Goal: Find specific page/section: Locate a particular part of the current website

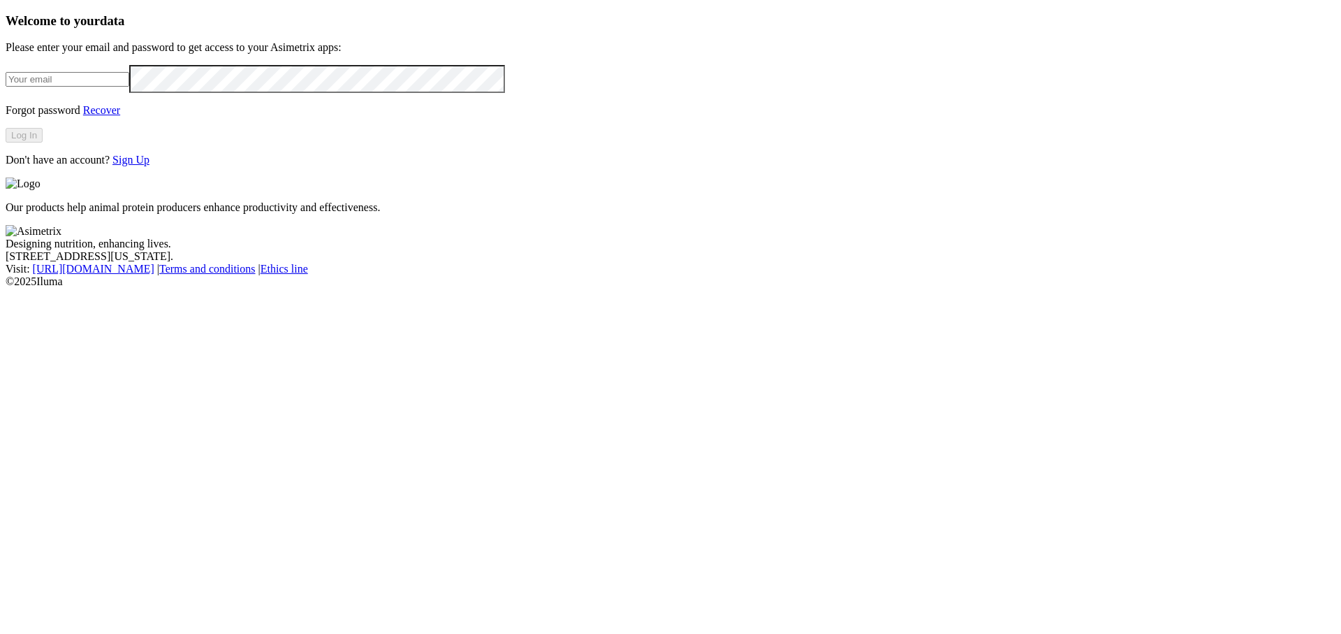
type input "[PERSON_NAME][EMAIL_ADDRESS][DOMAIN_NAME]"
click at [43, 143] on button "Log In" at bounding box center [24, 135] width 37 height 15
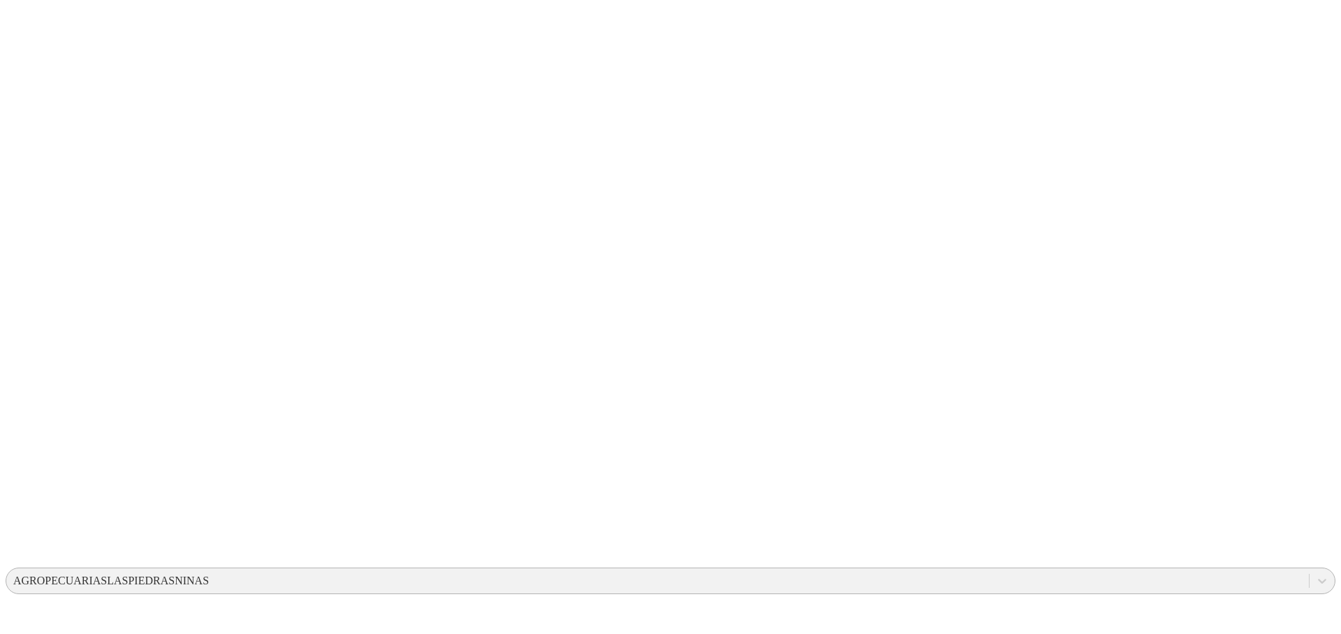
click at [209, 574] on div "AGROPECUARIASLASPIEDRASNINAS" at bounding box center [111, 580] width 196 height 13
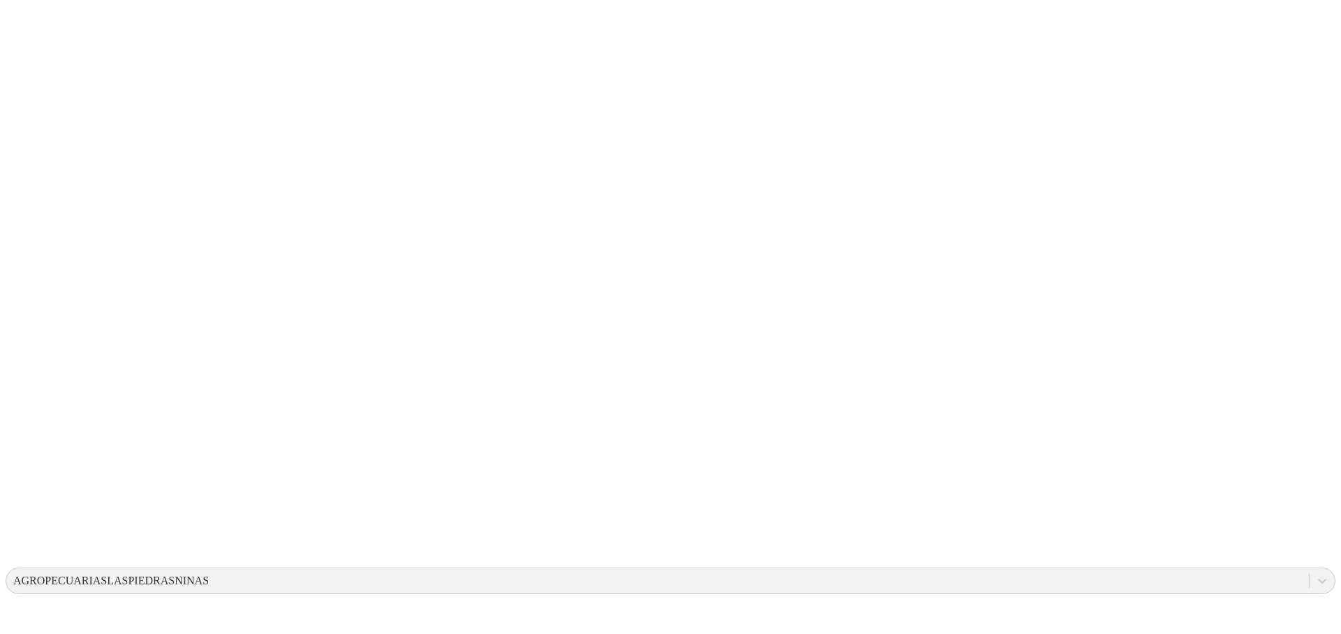
click at [209, 574] on div "AGROPECUARIASLASPIEDRASNINAS" at bounding box center [111, 580] width 196 height 13
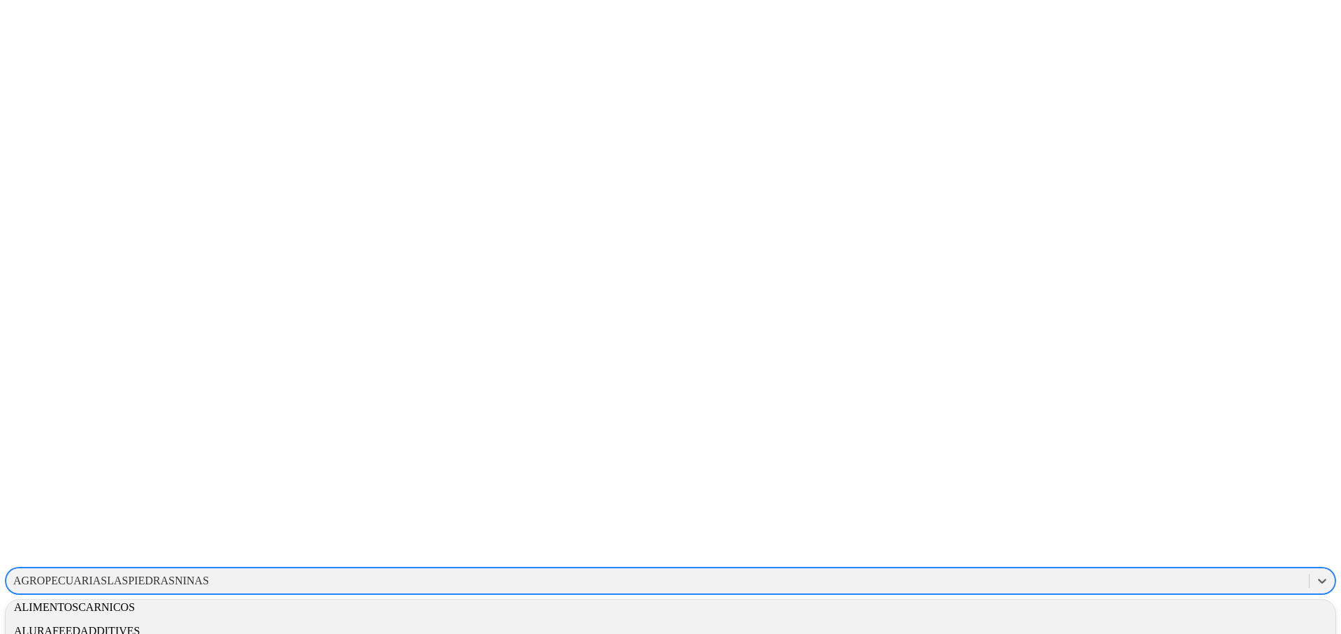
scroll to position [830, 0]
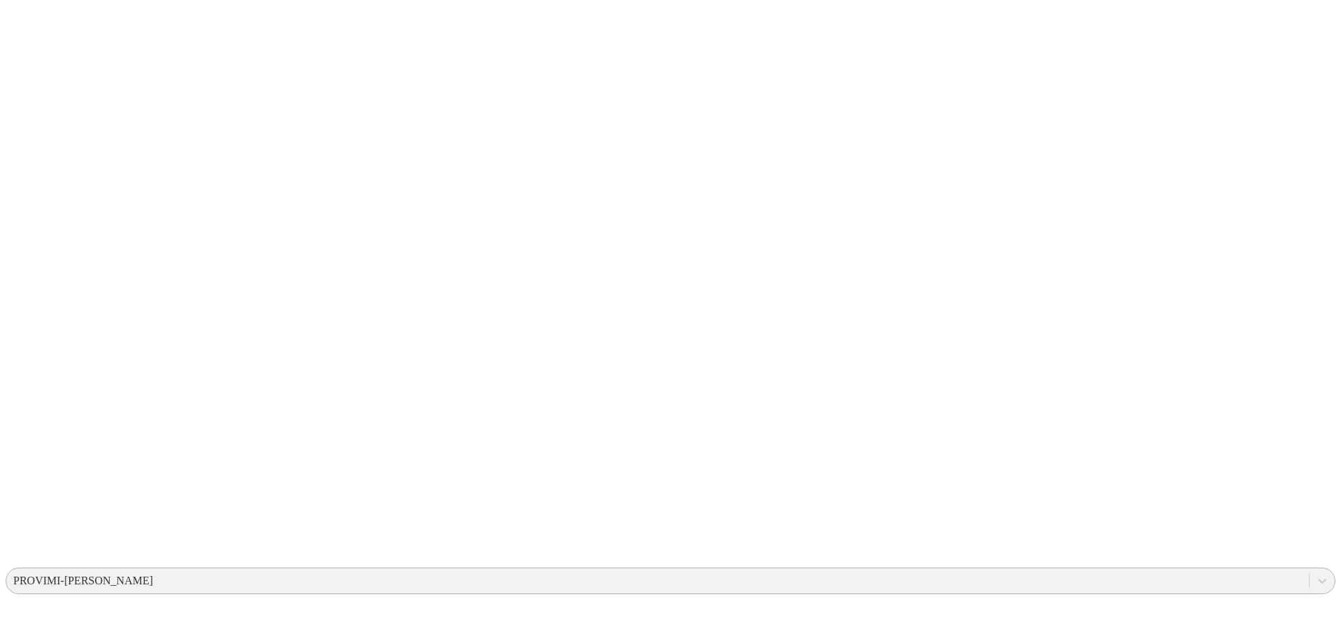
click at [1167, 570] on div "PROVIMI-[PERSON_NAME]" at bounding box center [657, 580] width 1303 height 21
